Goal: Task Accomplishment & Management: Use online tool/utility

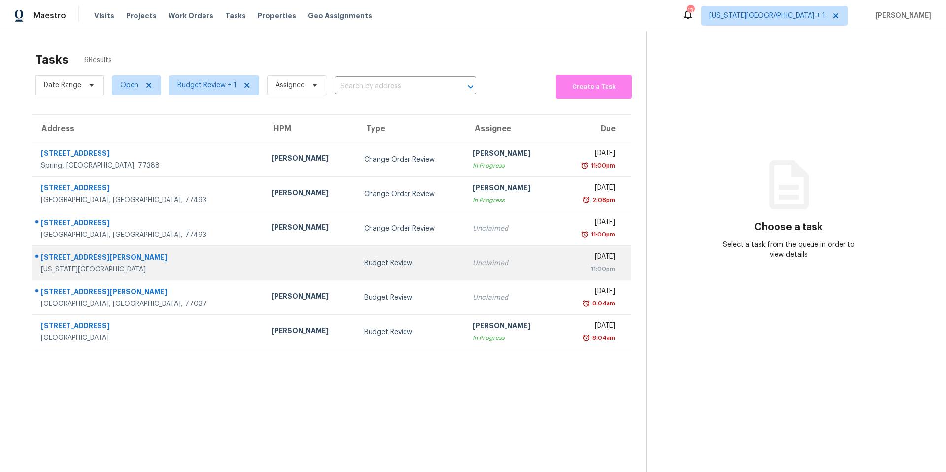
click at [264, 259] on td at bounding box center [310, 263] width 92 height 34
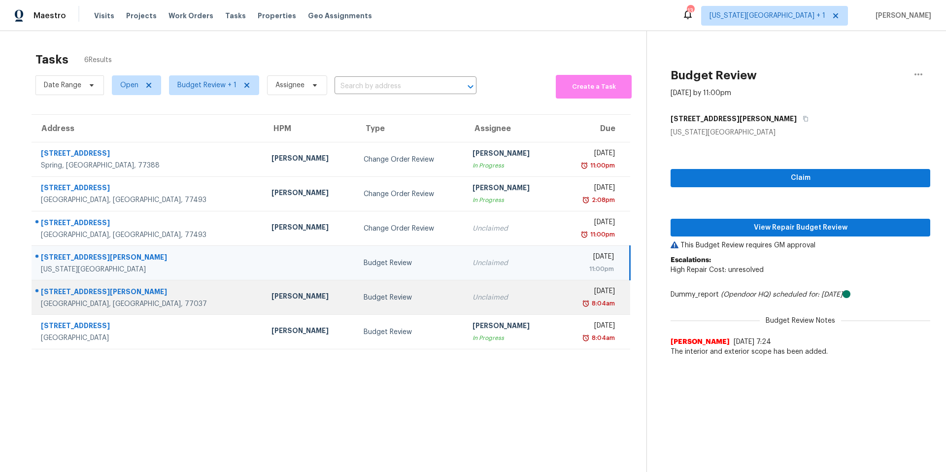
click at [99, 291] on div "[STREET_ADDRESS][PERSON_NAME]" at bounding box center [148, 293] width 215 height 12
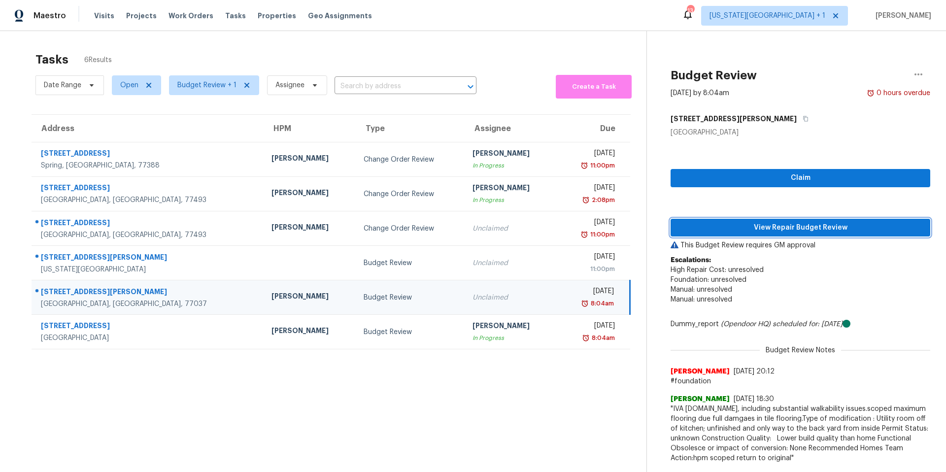
click at [692, 226] on span "View Repair Budget Review" at bounding box center [800, 228] width 244 height 12
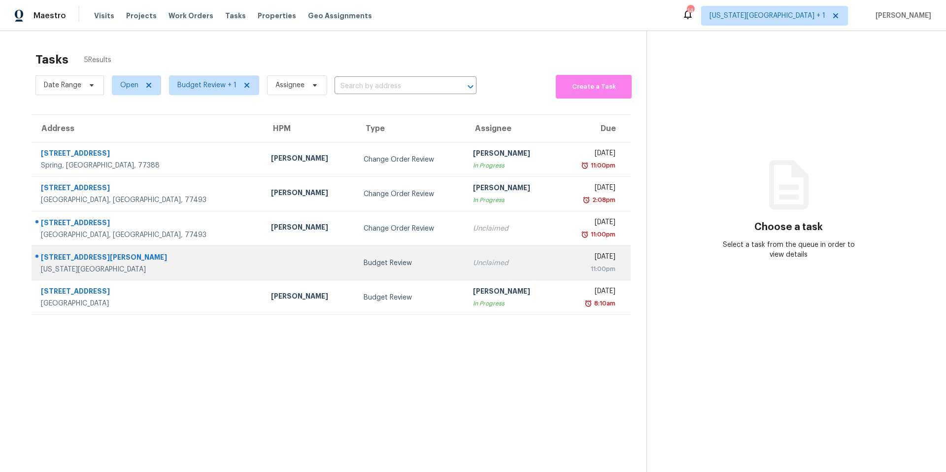
click at [364, 259] on div "Budget Review" at bounding box center [411, 263] width 94 height 10
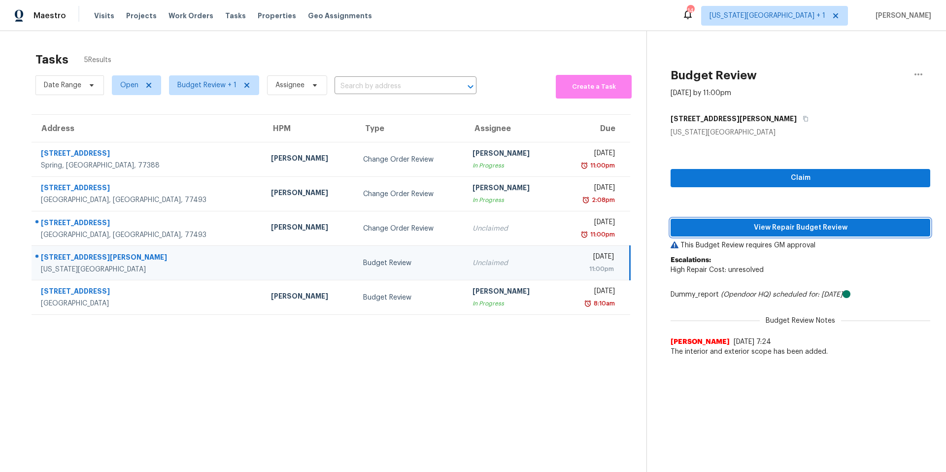
click at [701, 227] on span "View Repair Budget Review" at bounding box center [800, 228] width 244 height 12
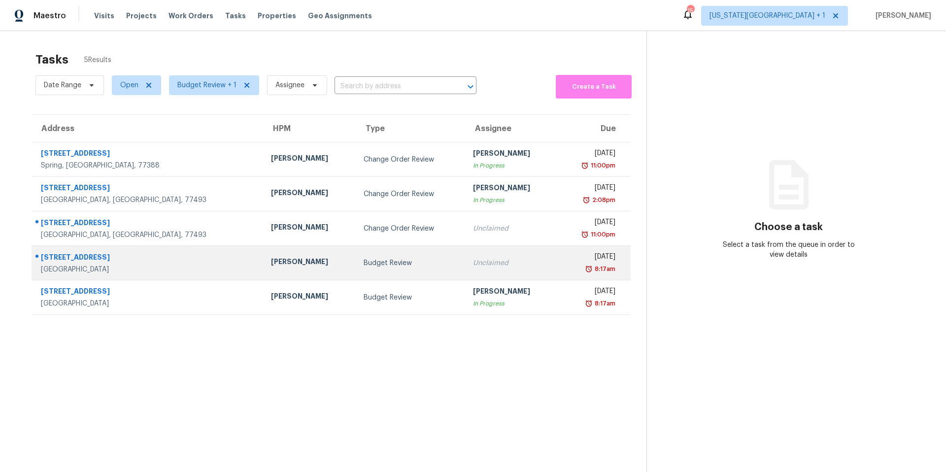
click at [271, 265] on div "[PERSON_NAME]" at bounding box center [309, 263] width 77 height 12
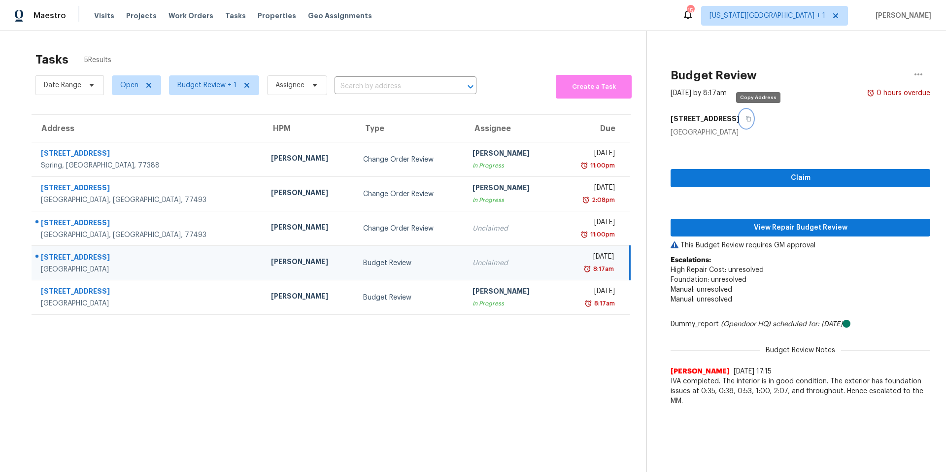
click at [751, 117] on icon "button" at bounding box center [748, 119] width 6 height 6
